Goal: Task Accomplishment & Management: Complete application form

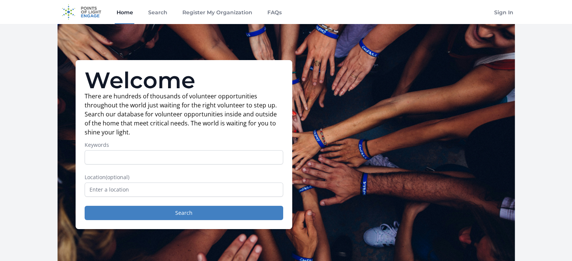
click at [128, 19] on link "Home" at bounding box center [125, 12] width 20 height 24
click at [206, 10] on link "Register My Organization" at bounding box center [217, 12] width 73 height 24
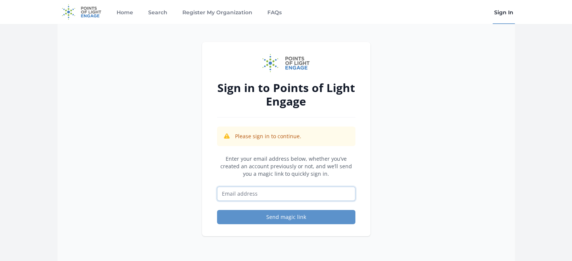
click at [290, 198] on input "Email address" at bounding box center [286, 194] width 138 height 14
type input "[EMAIL_ADDRESS][DOMAIN_NAME]"
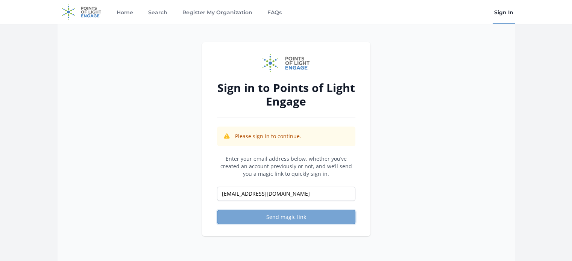
click at [266, 217] on button "Send magic link" at bounding box center [286, 217] width 138 height 14
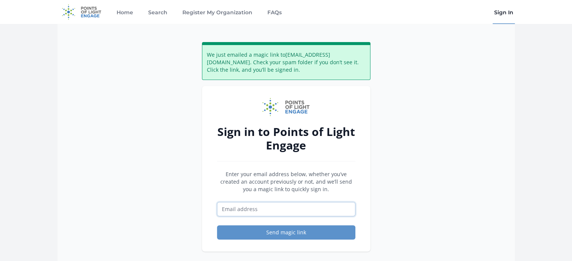
click at [246, 211] on input "Email address" at bounding box center [286, 209] width 138 height 14
type input "info@everydogaustin.org"
click at [126, 17] on link "Home" at bounding box center [125, 12] width 20 height 24
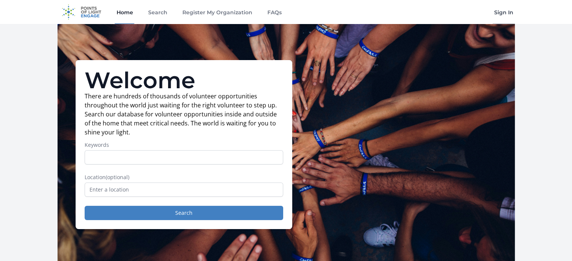
click at [498, 13] on link "Sign In" at bounding box center [504, 12] width 22 height 24
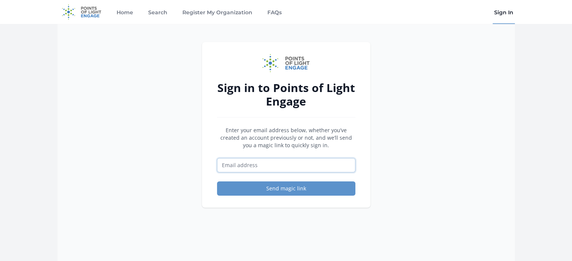
click at [269, 162] on input "Email address" at bounding box center [286, 165] width 138 height 14
type input "info@everydogaustin.org"
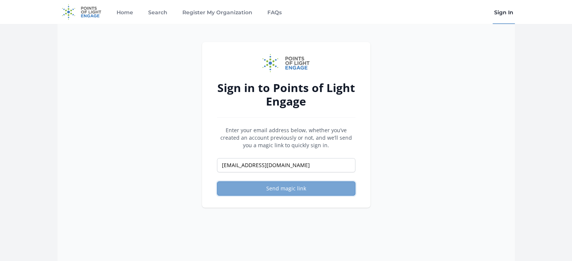
click at [273, 189] on button "Send magic link" at bounding box center [286, 189] width 138 height 14
